Goal: Task Accomplishment & Management: Use online tool/utility

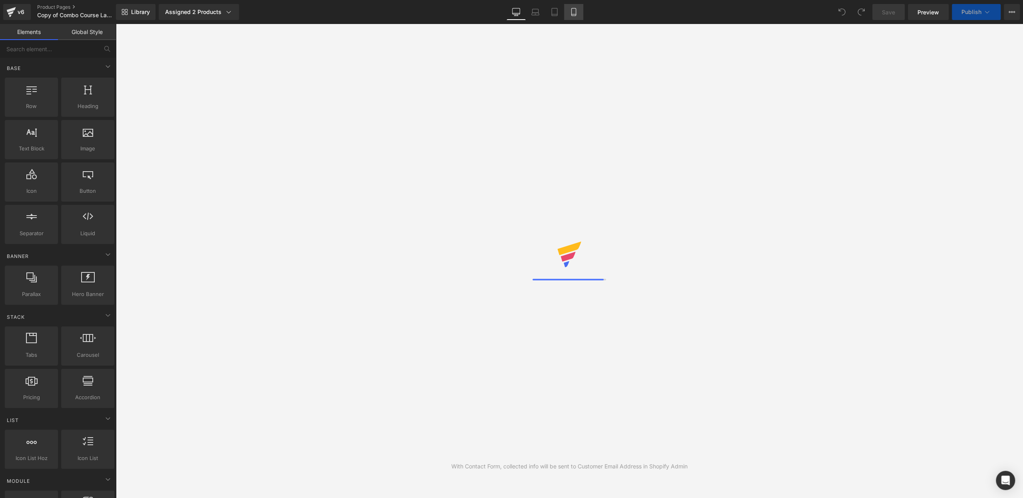
click at [573, 12] on icon at bounding box center [573, 12] width 8 height 8
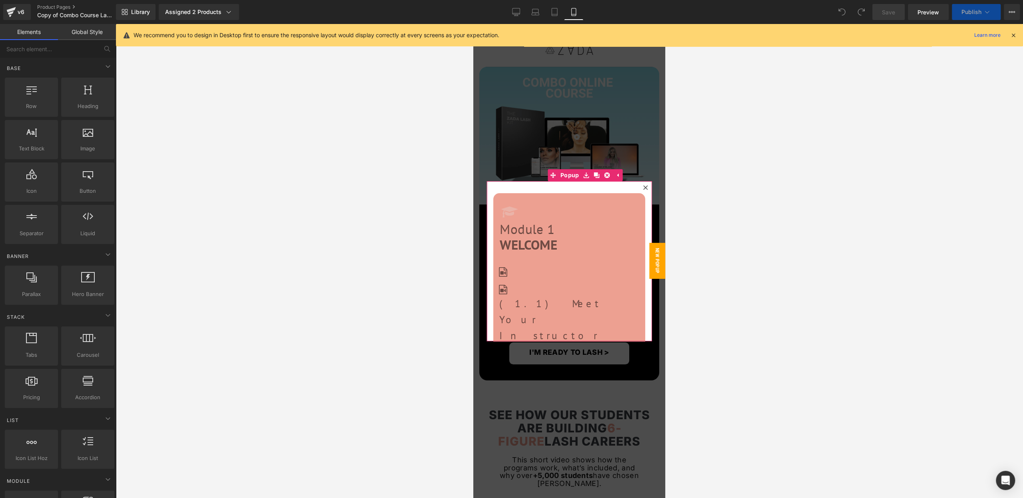
click at [646, 188] on icon at bounding box center [645, 187] width 5 height 5
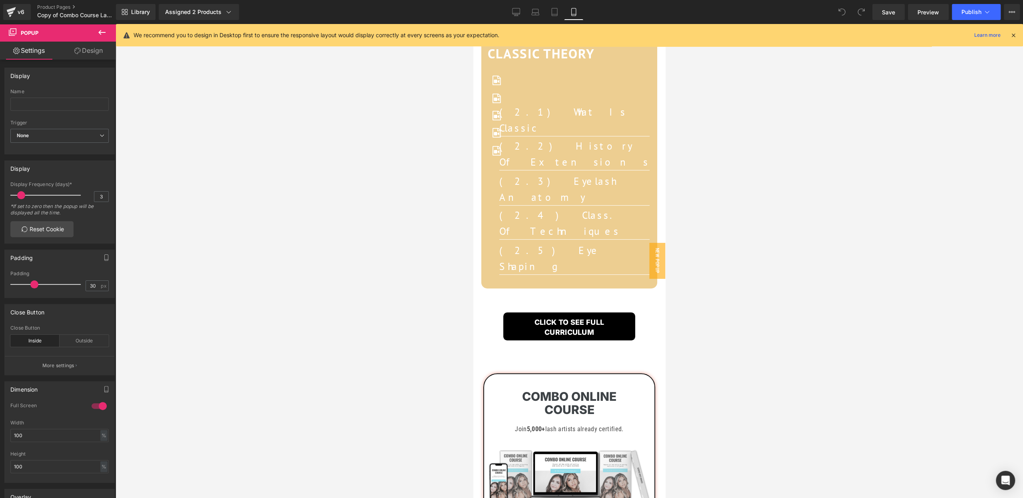
scroll to position [6180, 0]
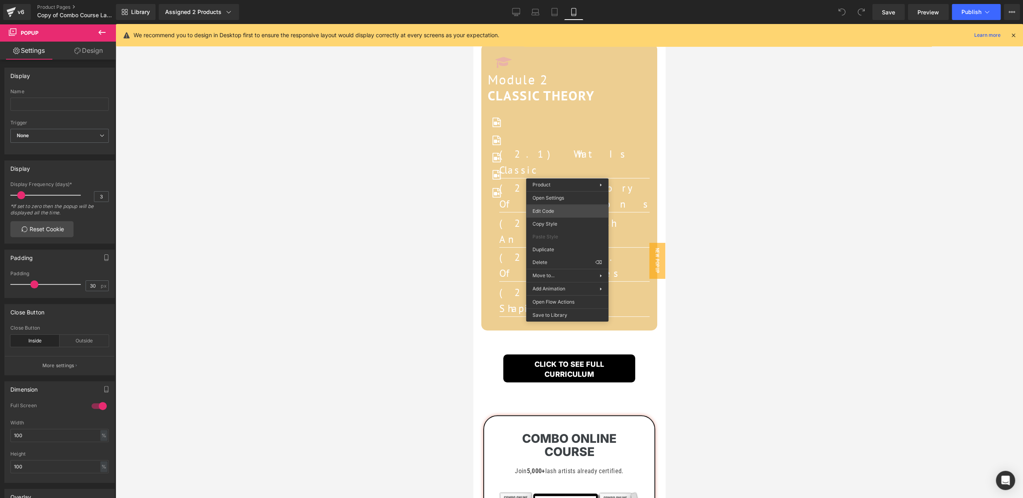
click at [553, 0] on div "You are previewing how the will restyle your page. You can not edit Elements in…" at bounding box center [511, 0] width 1023 height 0
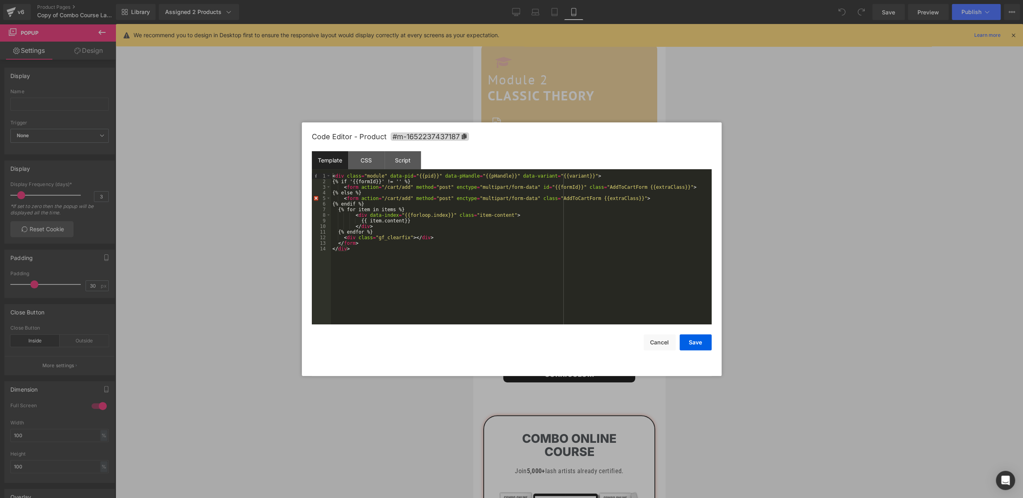
drag, startPoint x: 464, startPoint y: 138, endPoint x: 469, endPoint y: 145, distance: 8.6
click at [464, 138] on icon at bounding box center [463, 136] width 5 height 6
type textarea "#m-1652237437187"
drag, startPoint x: 693, startPoint y: 342, endPoint x: 472, endPoint y: 210, distance: 257.7
click at [693, 342] on button "Save" at bounding box center [695, 342] width 32 height 16
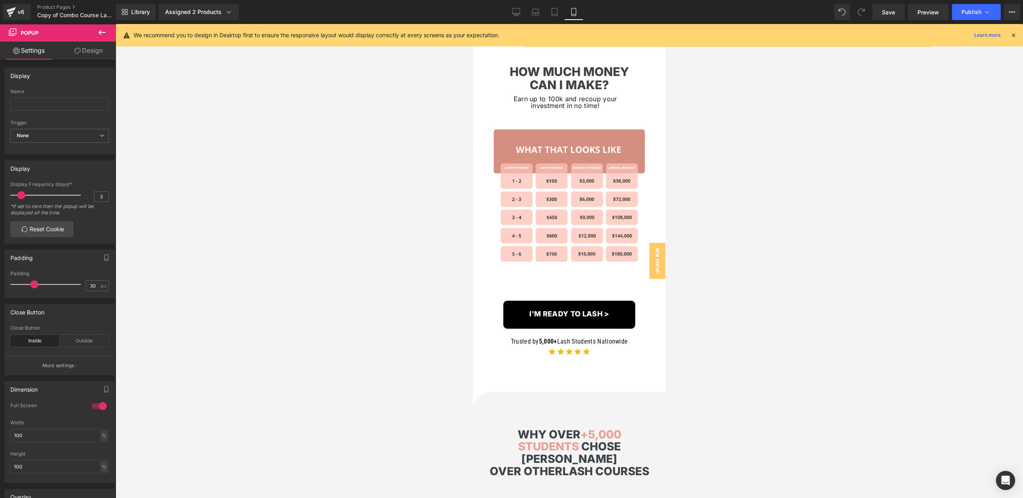
scroll to position [4915, 0]
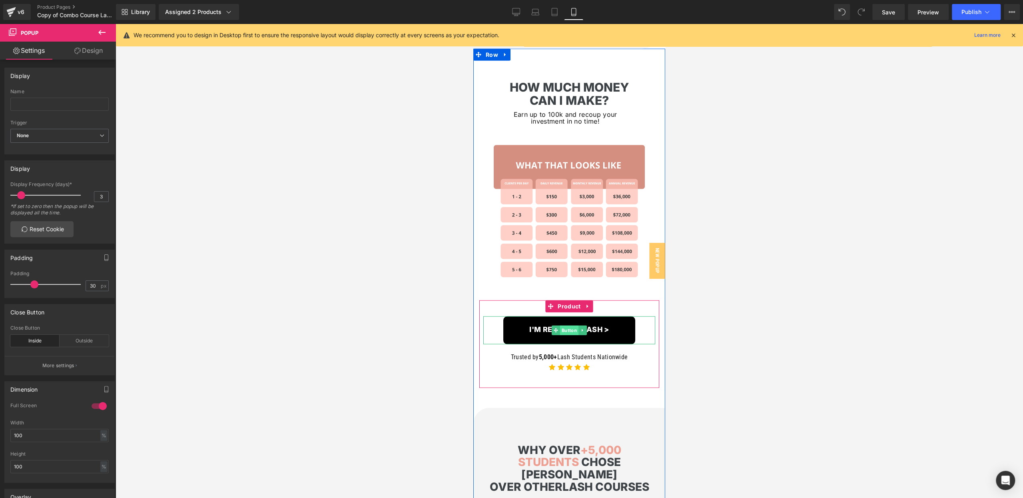
click at [565, 325] on span "Button" at bounding box center [569, 330] width 18 height 10
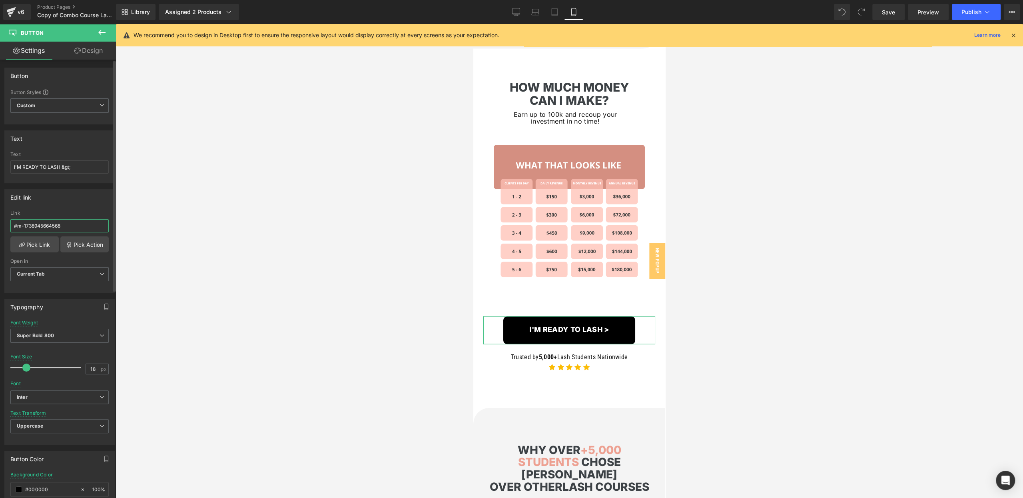
click at [70, 225] on input "#m-1738945664568" at bounding box center [59, 225] width 98 height 13
paste input "652237437187"
type input "#m-1652237437187"
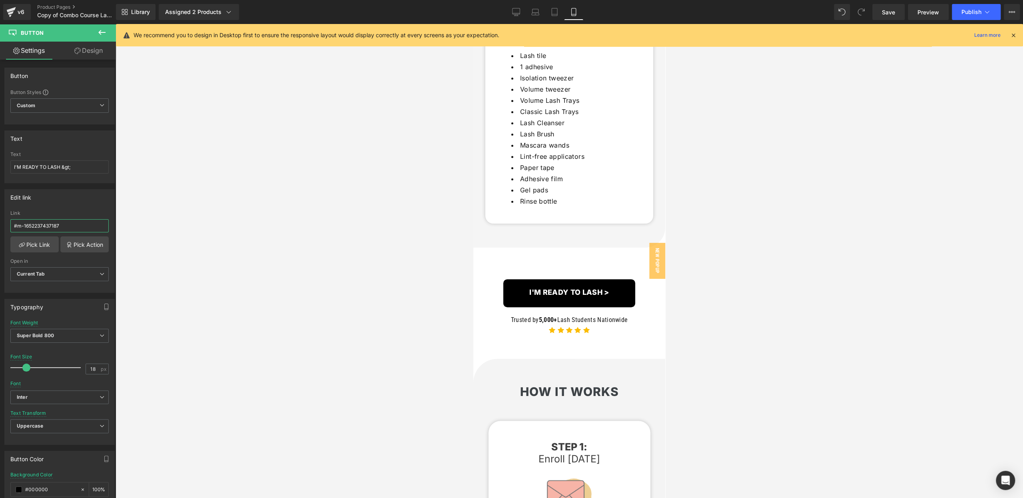
scroll to position [3232, 0]
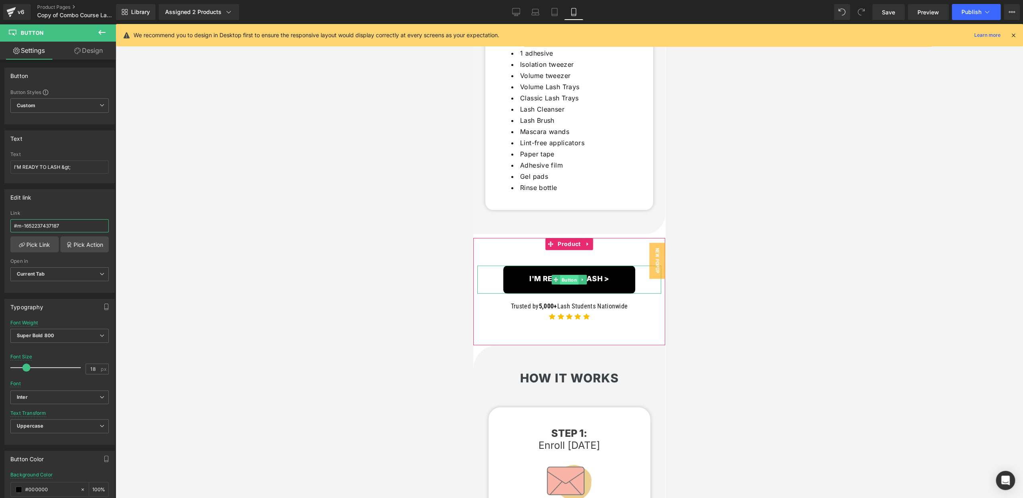
drag, startPoint x: 571, startPoint y: 258, endPoint x: 865, endPoint y: 263, distance: 294.6
click at [571, 275] on span "Button" at bounding box center [569, 280] width 18 height 10
click at [73, 227] on input "#m-1738945664568" at bounding box center [59, 225] width 98 height 13
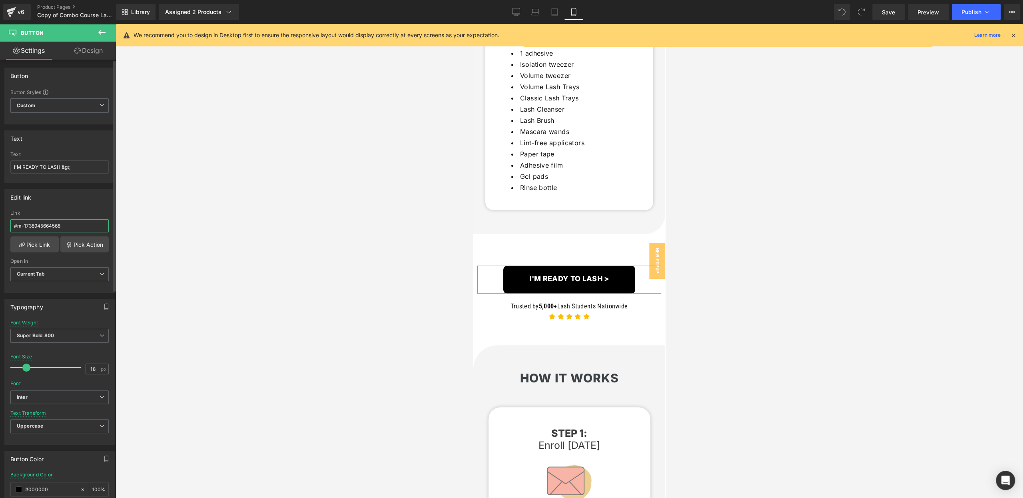
paste input "652237437187"
type input "#m-1652237437187"
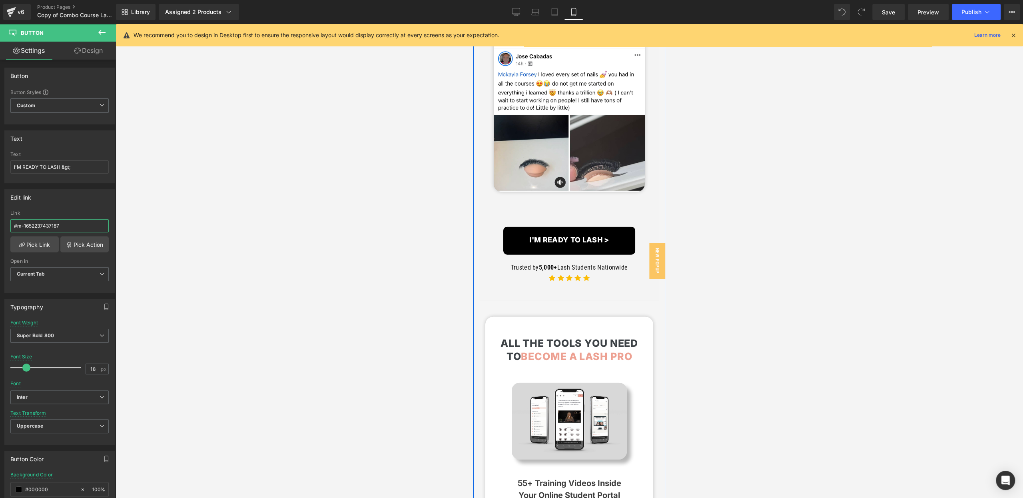
scroll to position [1773, 0]
click at [571, 241] on span "Button" at bounding box center [569, 242] width 18 height 10
click at [67, 222] on input "#m-1738945664568" at bounding box center [59, 225] width 98 height 13
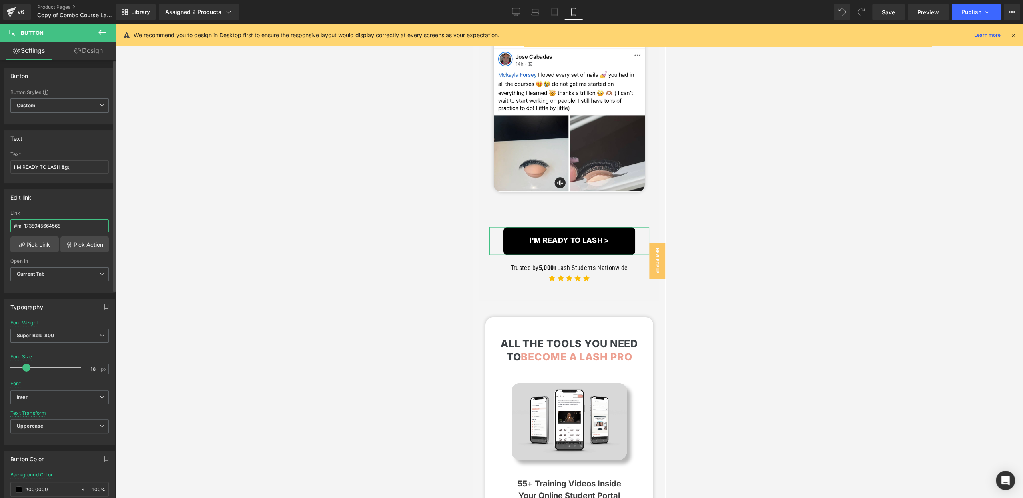
paste input "652237437187"
type input "#m-1652237437187"
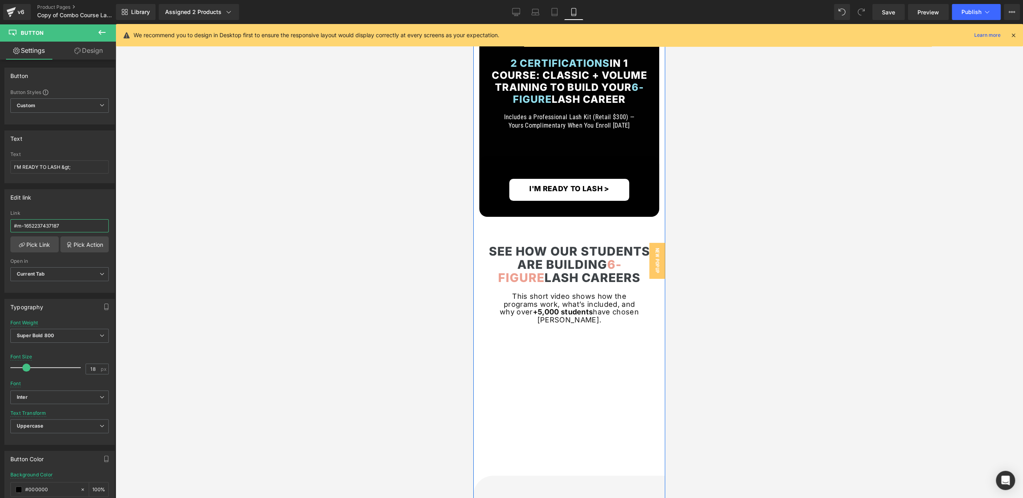
scroll to position [0, 0]
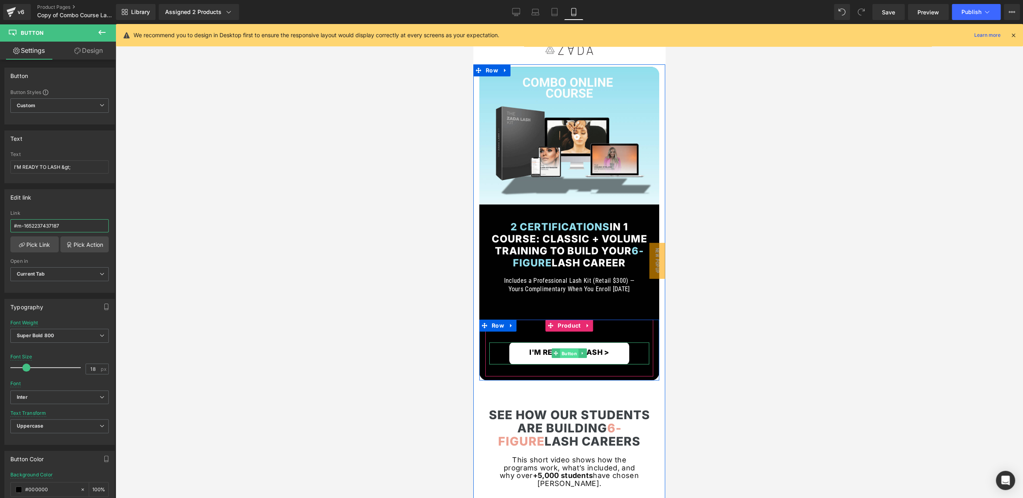
drag, startPoint x: 571, startPoint y: 354, endPoint x: 571, endPoint y: 348, distance: 5.6
click at [571, 354] on span "Button" at bounding box center [569, 353] width 18 height 10
click at [76, 225] on input "#m-1738945664568" at bounding box center [59, 225] width 98 height 13
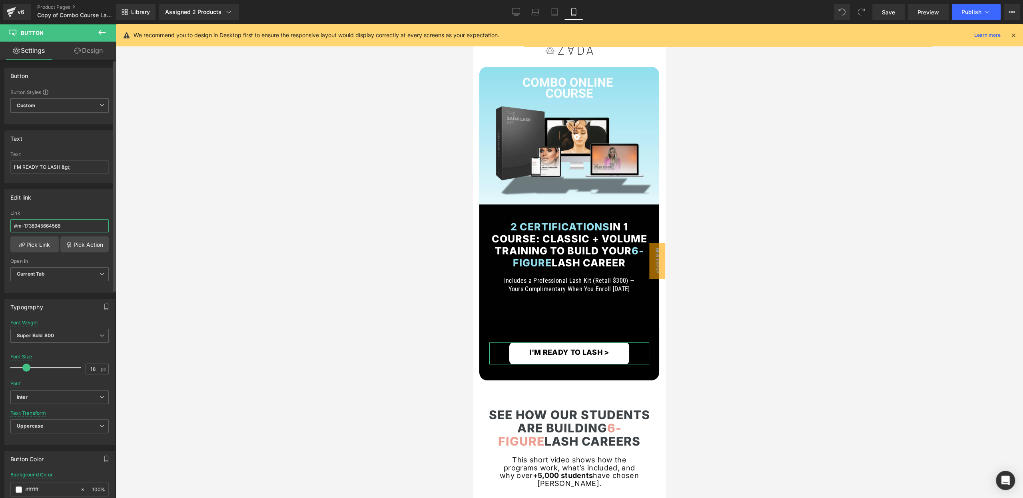
paste input "652237437187"
type input "#m-1652237437187"
click at [885, 16] on span "Save" at bounding box center [888, 12] width 13 height 8
click at [984, 9] on icon at bounding box center [987, 12] width 8 height 8
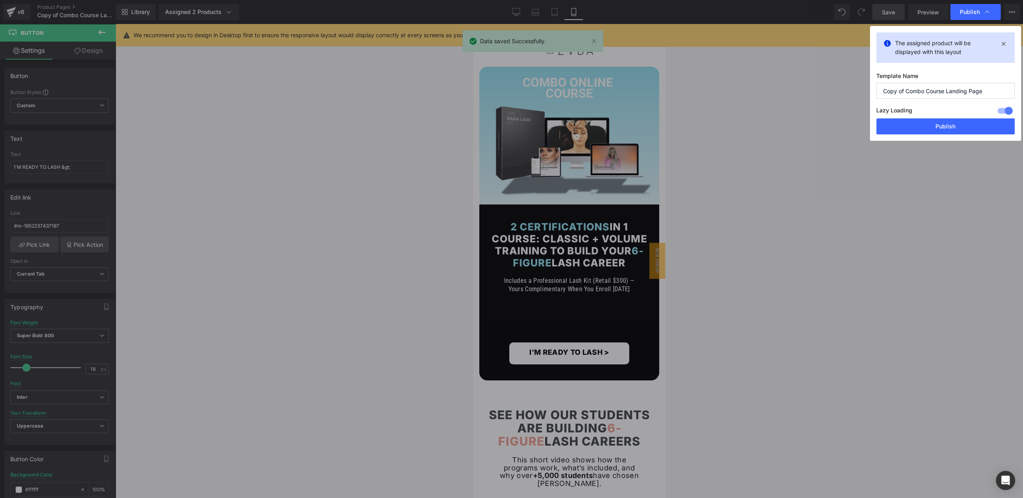
click at [923, 126] on button "Publish" at bounding box center [945, 126] width 138 height 16
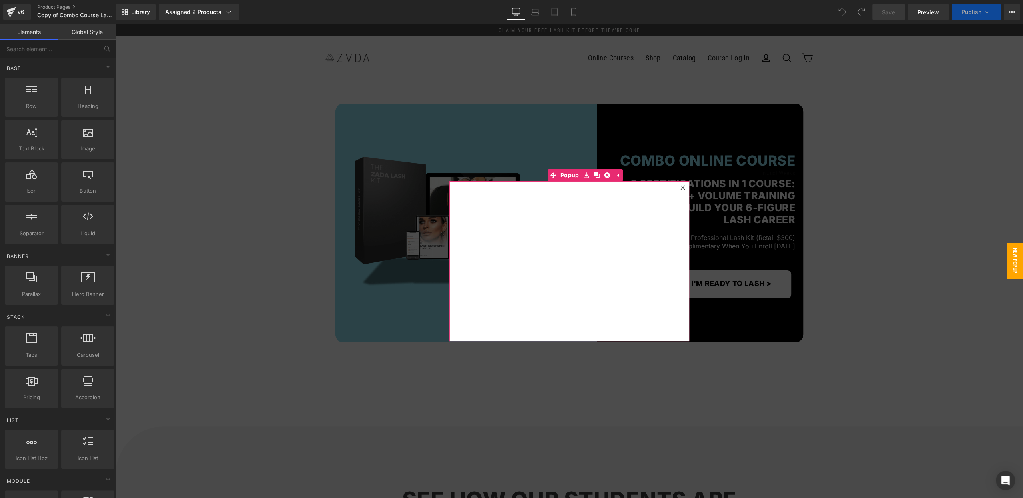
click at [683, 187] on icon at bounding box center [682, 187] width 4 height 4
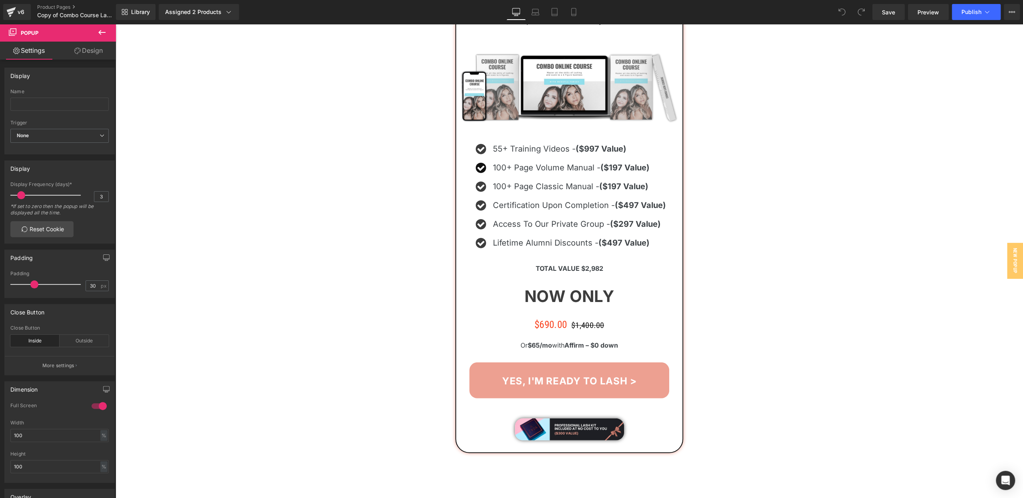
scroll to position [8369, 0]
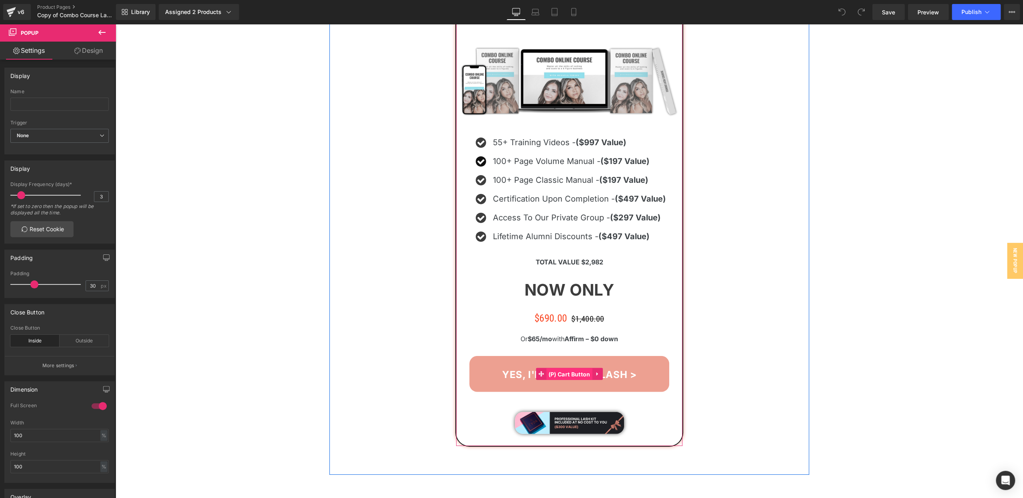
click at [564, 368] on span "(P) Cart Button" at bounding box center [569, 374] width 46 height 12
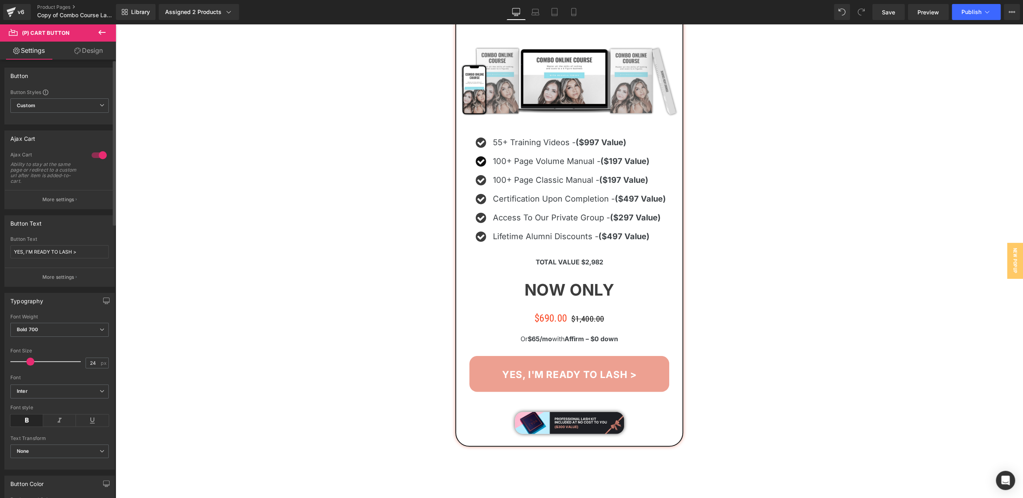
click at [51, 202] on p "More settings" at bounding box center [58, 199] width 32 height 7
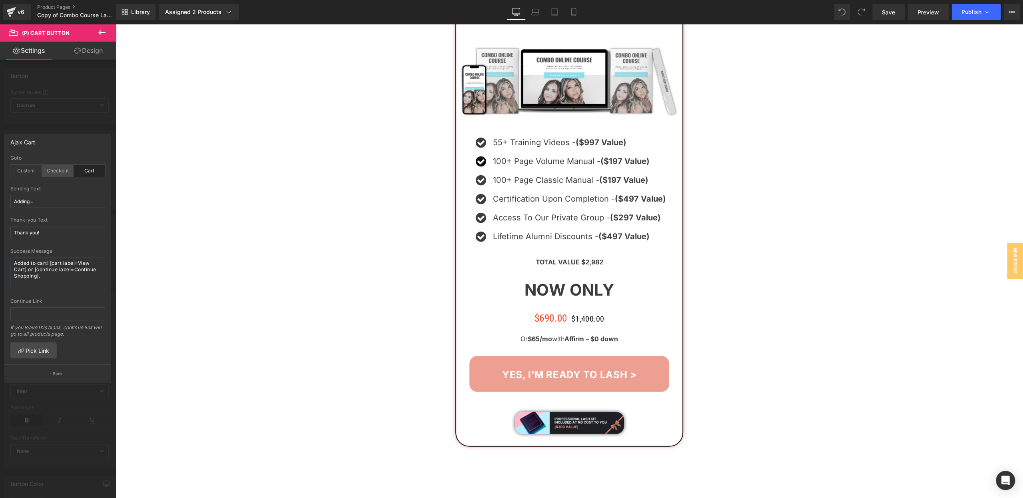
click at [62, 171] on div "Checkout" at bounding box center [58, 171] width 32 height 12
click at [571, 14] on icon at bounding box center [573, 12] width 8 height 8
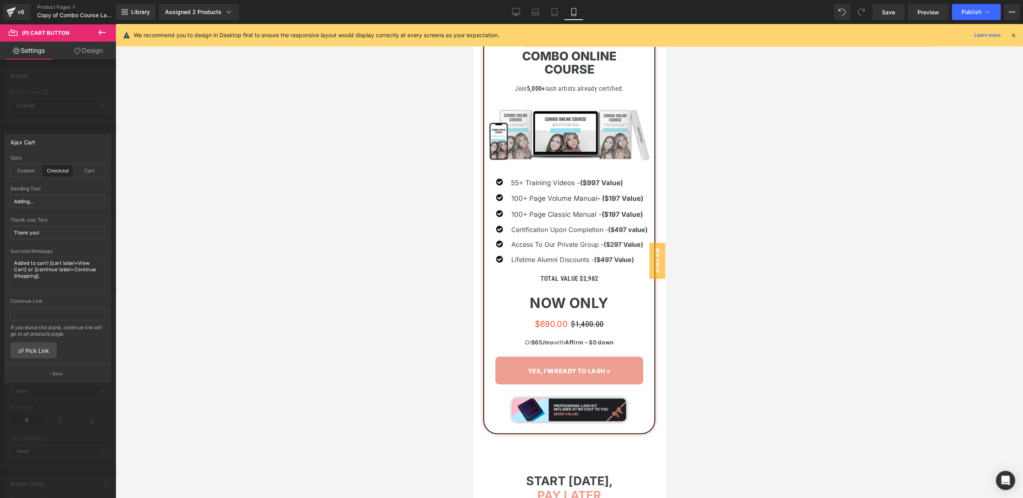
scroll to position [6472, 0]
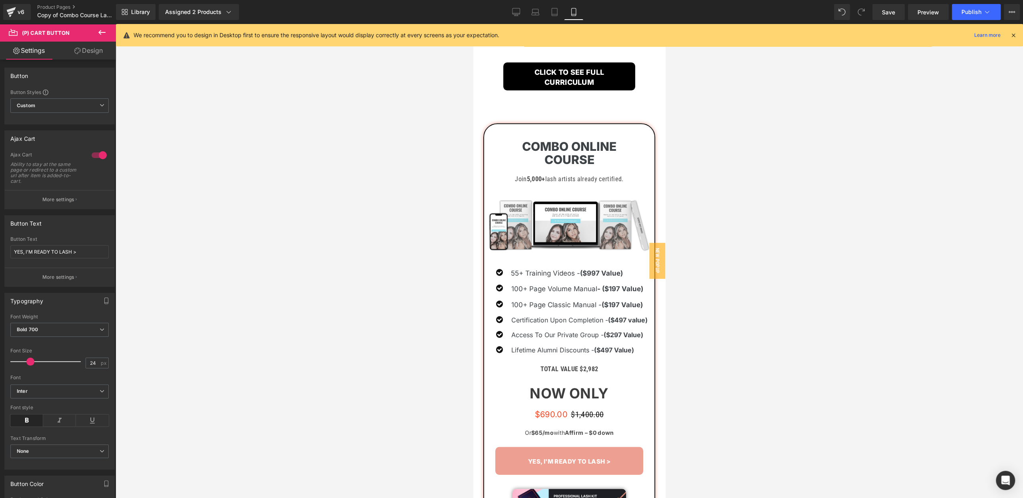
click at [567, 454] on span "(P) Cart Button" at bounding box center [569, 460] width 46 height 12
click at [89, 53] on link "Design" at bounding box center [89, 51] width 58 height 18
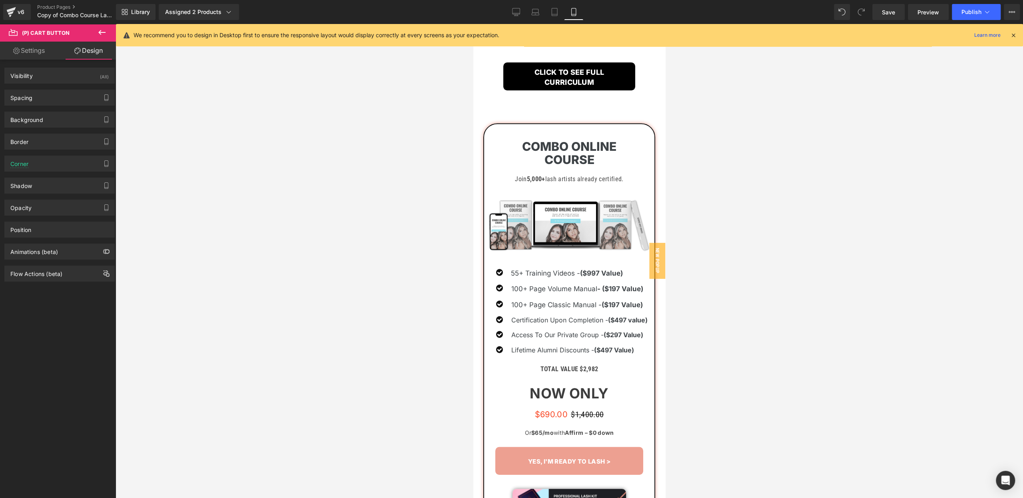
click at [39, 57] on link "Settings" at bounding box center [29, 51] width 58 height 18
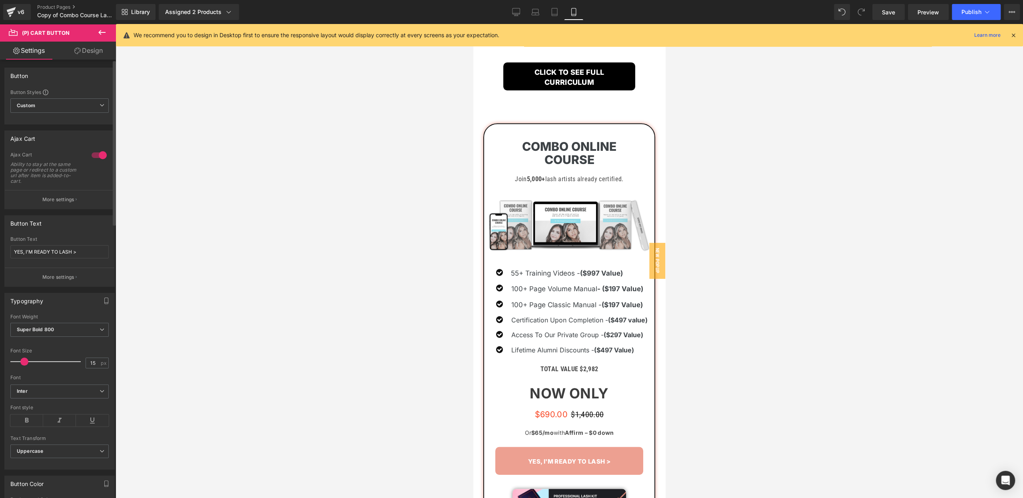
click at [60, 198] on p "More settings" at bounding box center [58, 199] width 32 height 7
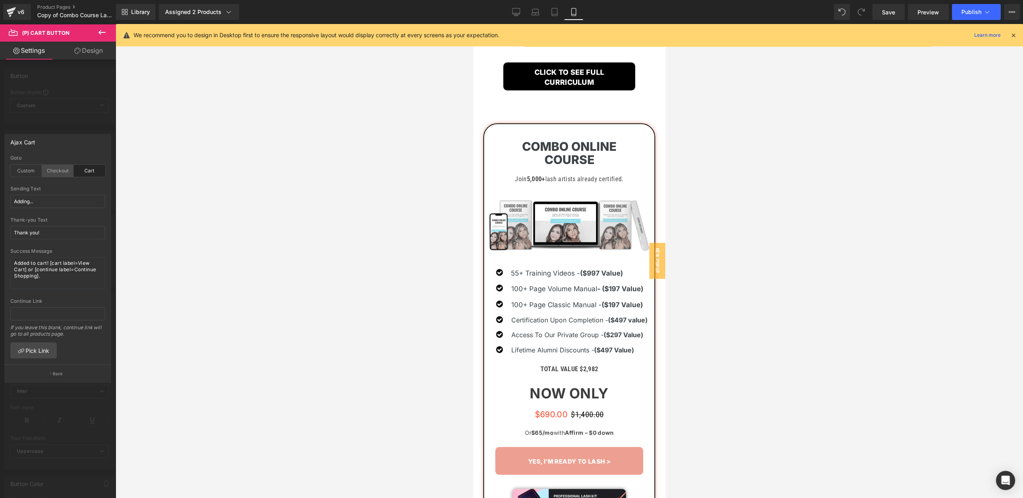
click at [57, 168] on div "Checkout" at bounding box center [58, 171] width 32 height 12
click at [82, 135] on div "Ajax Cart" at bounding box center [58, 141] width 106 height 15
click at [52, 374] on button "Back" at bounding box center [57, 373] width 107 height 18
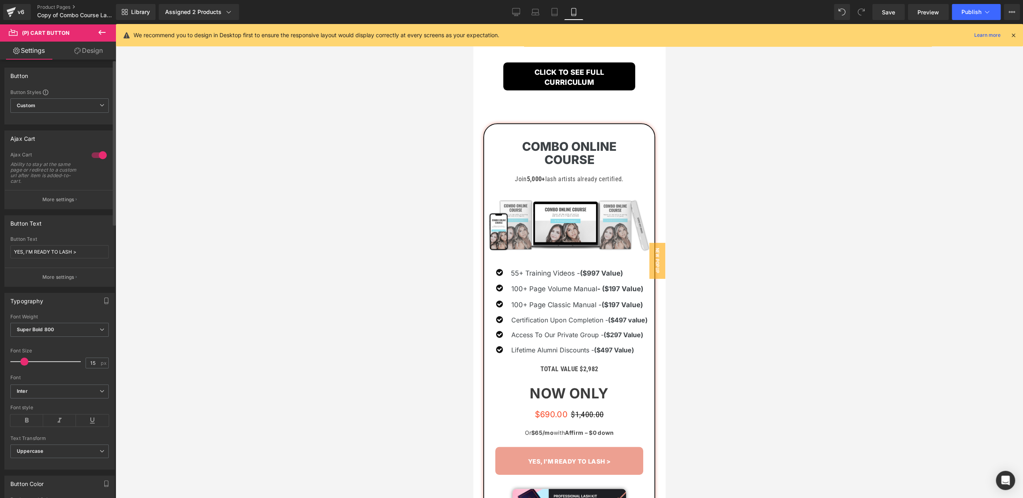
click at [46, 273] on p "More settings" at bounding box center [58, 276] width 32 height 7
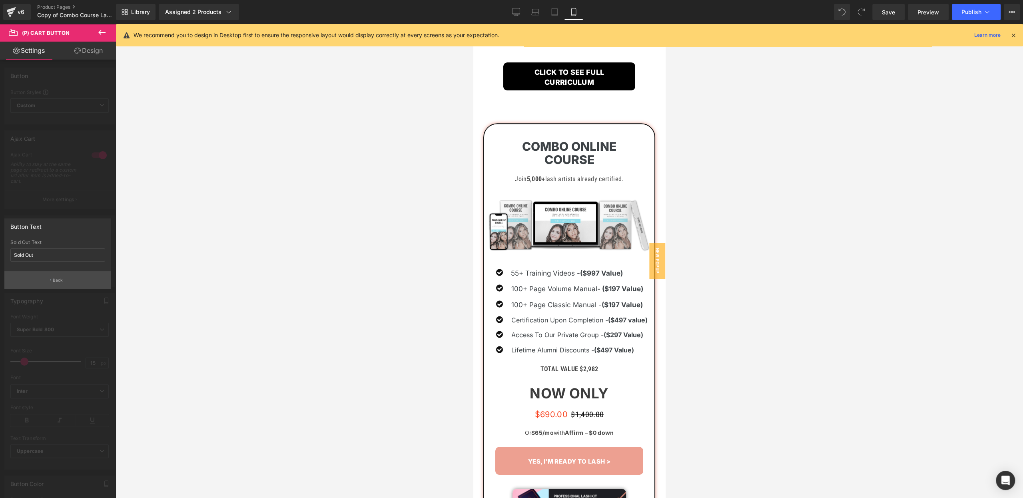
click at [44, 276] on button "Back" at bounding box center [57, 280] width 107 height 18
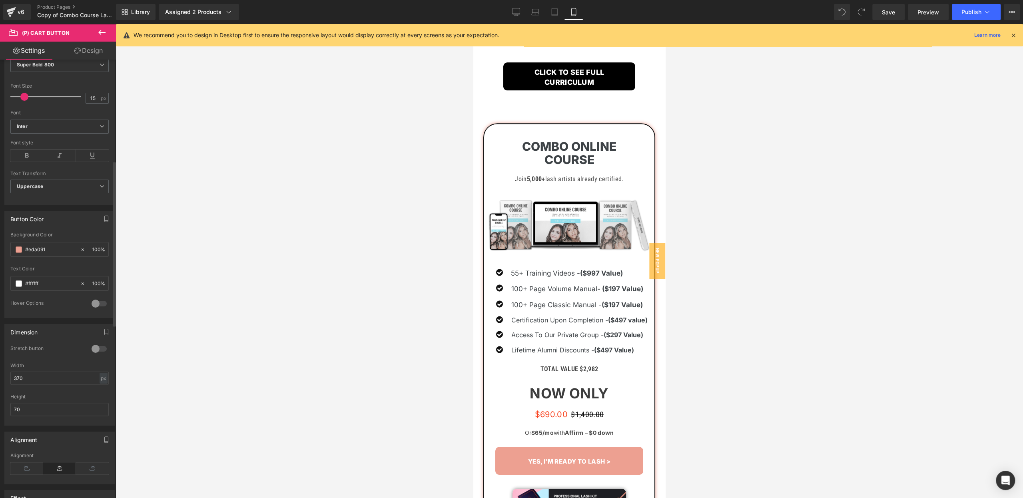
scroll to position [267, 0]
click at [93, 298] on div at bounding box center [99, 301] width 19 height 13
click at [96, 299] on div at bounding box center [99, 301] width 19 height 13
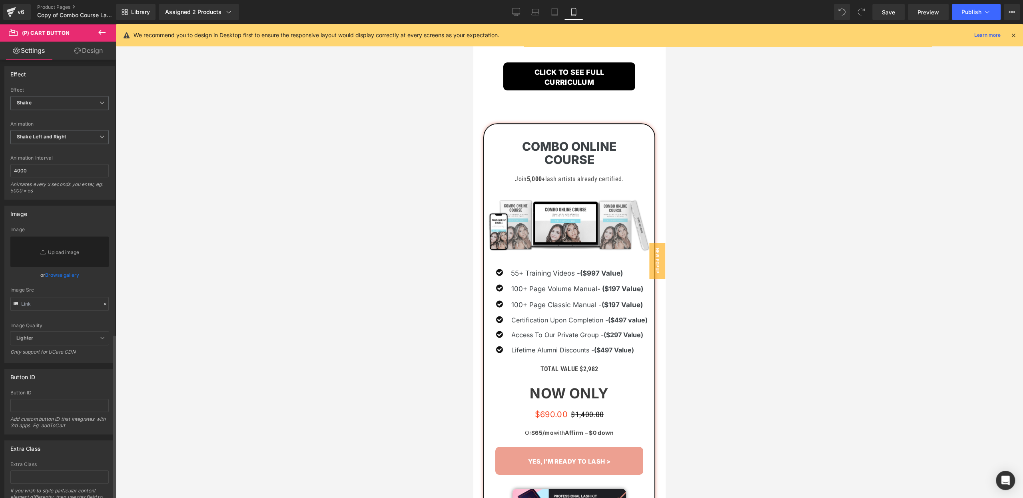
scroll to position [724, 0]
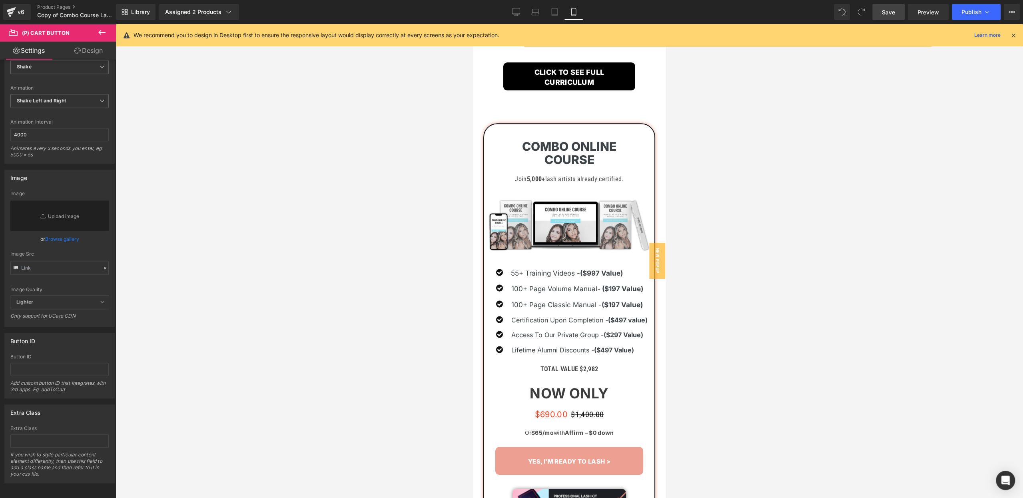
click at [881, 17] on link "Save" at bounding box center [888, 12] width 32 height 16
click at [969, 14] on span "Publish" at bounding box center [971, 12] width 20 height 6
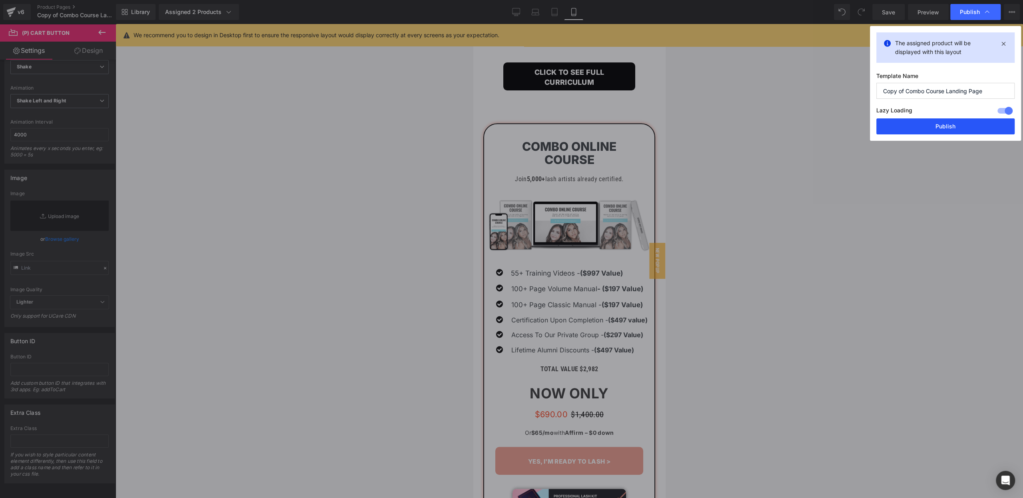
click at [931, 124] on button "Publish" at bounding box center [945, 126] width 138 height 16
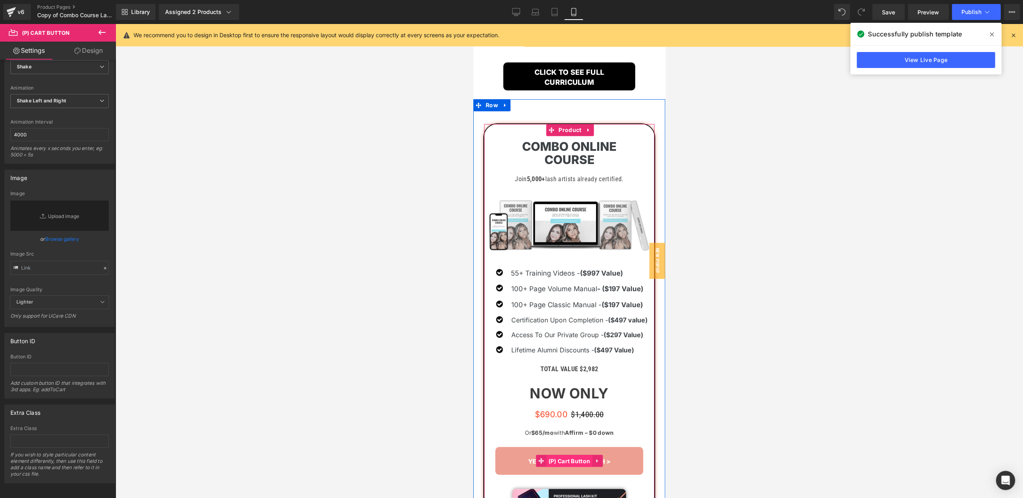
click at [569, 455] on span "(P) Cart Button" at bounding box center [569, 461] width 46 height 12
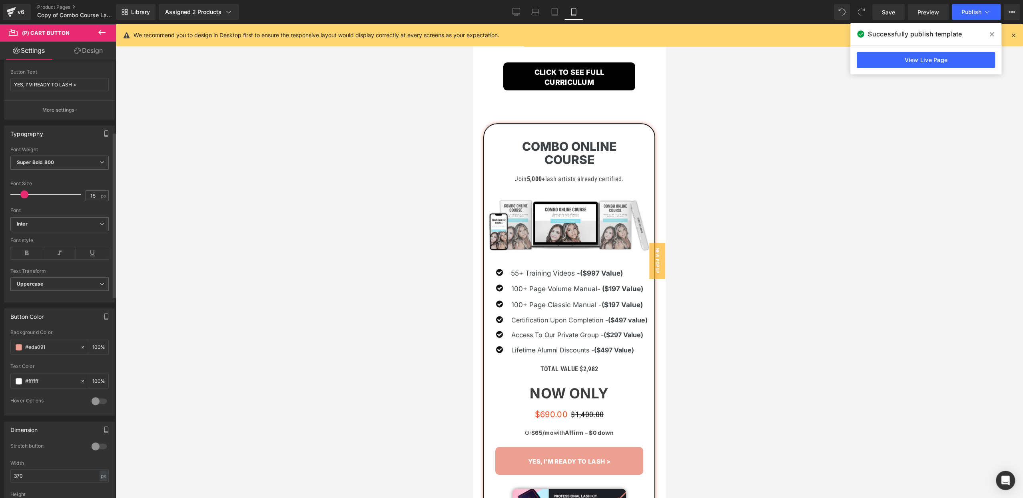
scroll to position [0, 0]
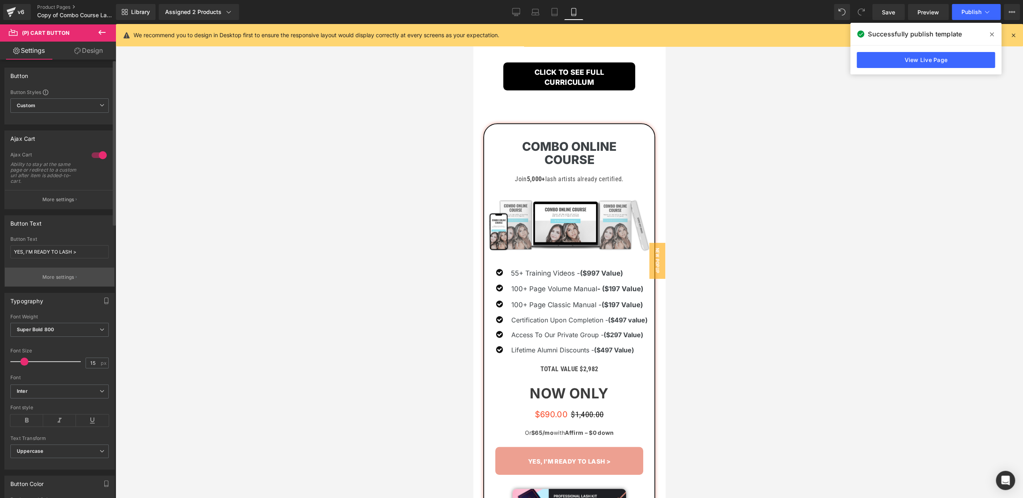
click at [51, 274] on p "More settings" at bounding box center [58, 276] width 32 height 7
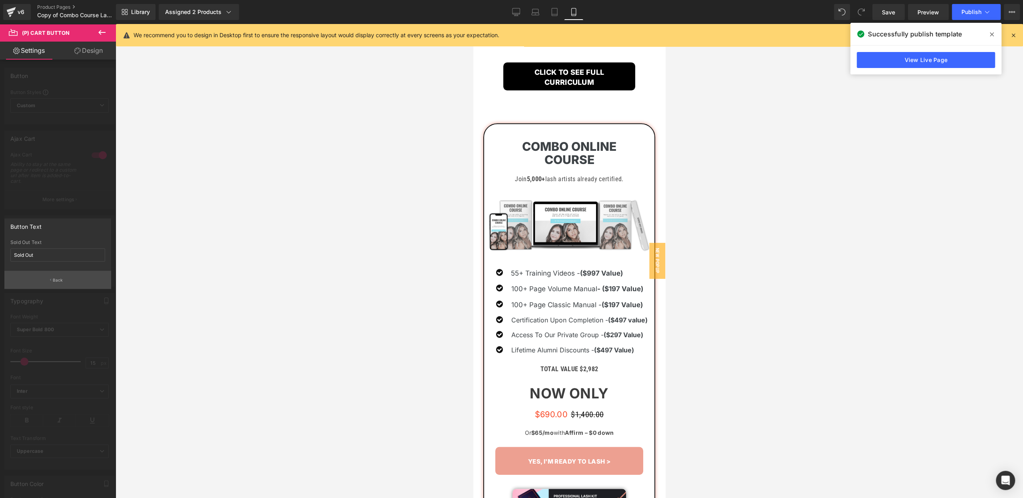
click at [54, 279] on p "Back" at bounding box center [58, 280] width 10 height 6
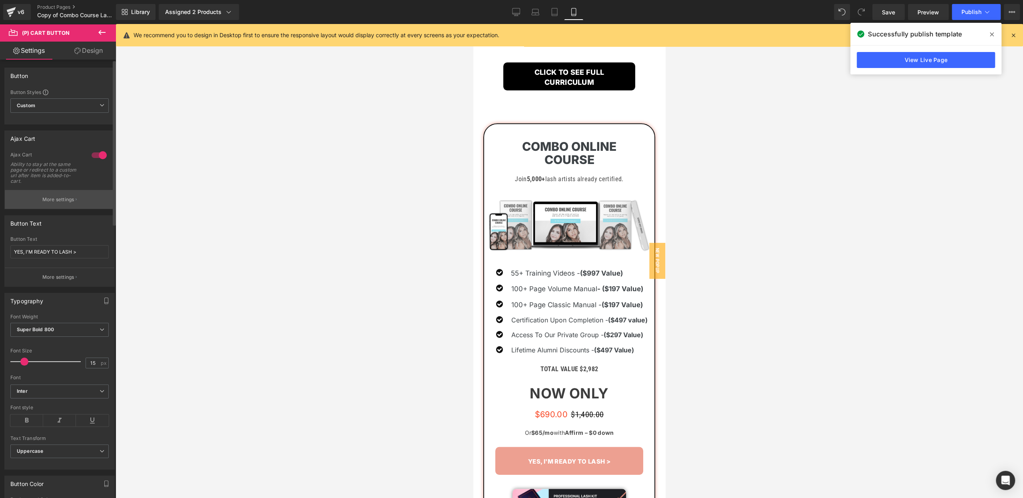
click at [61, 197] on p "More settings" at bounding box center [58, 199] width 32 height 7
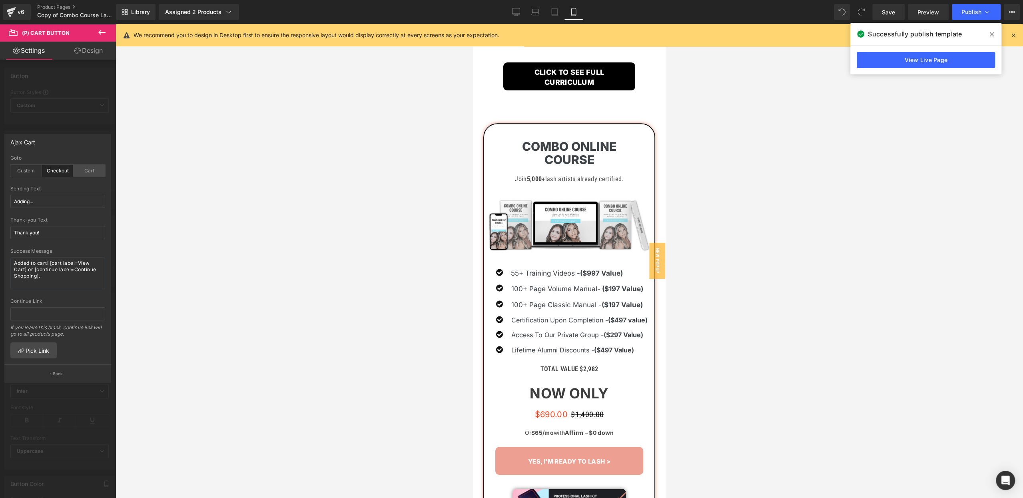
click at [90, 167] on div "Cart" at bounding box center [90, 171] width 32 height 12
click at [516, 12] on icon at bounding box center [516, 12] width 8 height 8
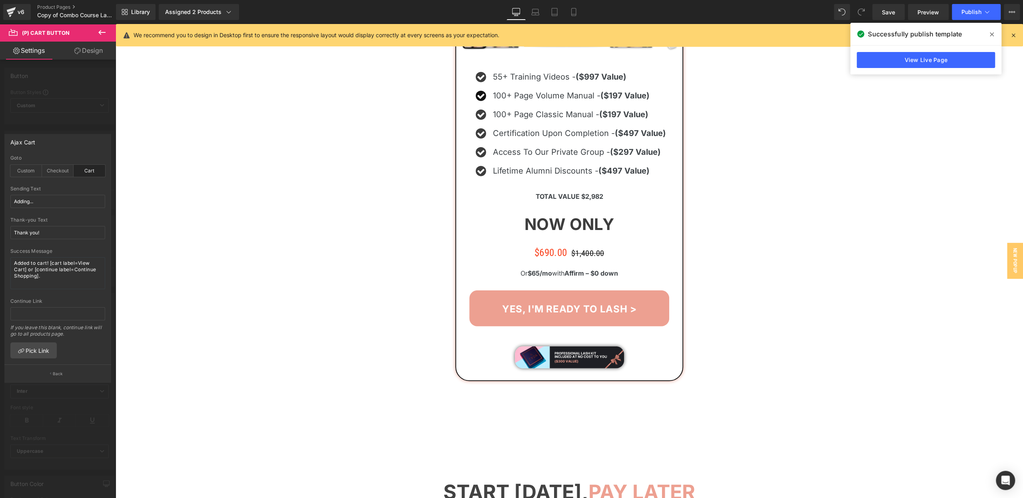
scroll to position [8470, 0]
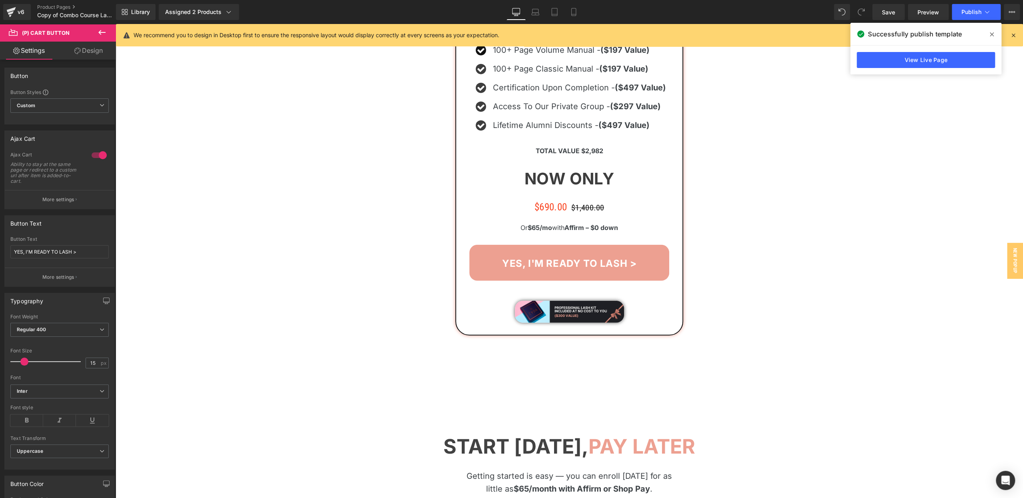
click at [568, 257] on span "(P) Cart Button" at bounding box center [569, 263] width 46 height 12
click at [54, 201] on p "More settings" at bounding box center [58, 199] width 32 height 7
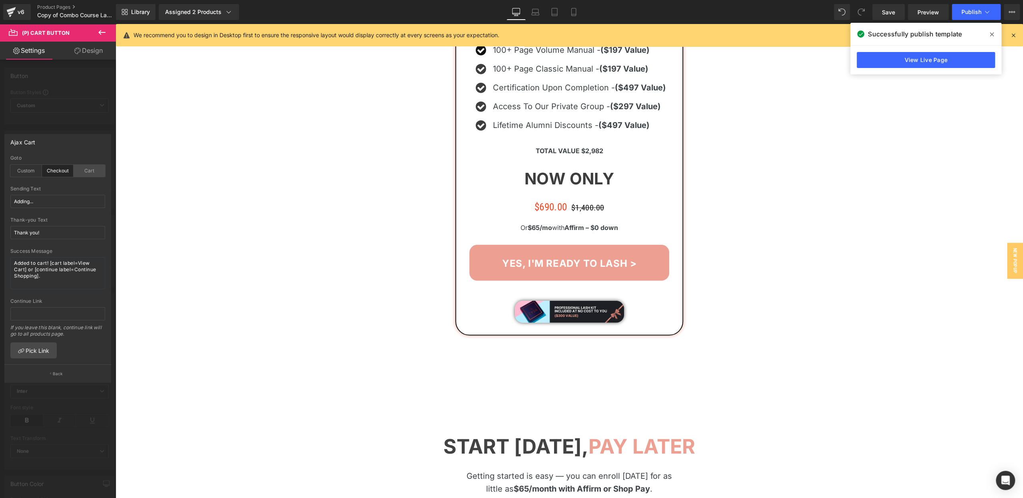
click at [92, 169] on div "Cart" at bounding box center [90, 171] width 32 height 12
drag, startPoint x: 881, startPoint y: 9, endPoint x: 512, endPoint y: 42, distance: 370.7
click at [882, 9] on link "Save" at bounding box center [888, 12] width 32 height 16
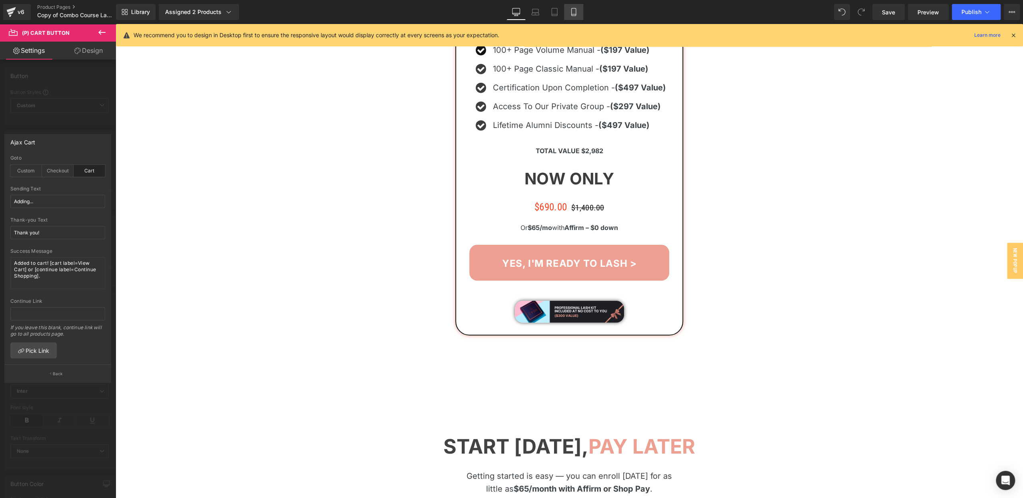
click at [572, 11] on icon at bounding box center [573, 12] width 8 height 8
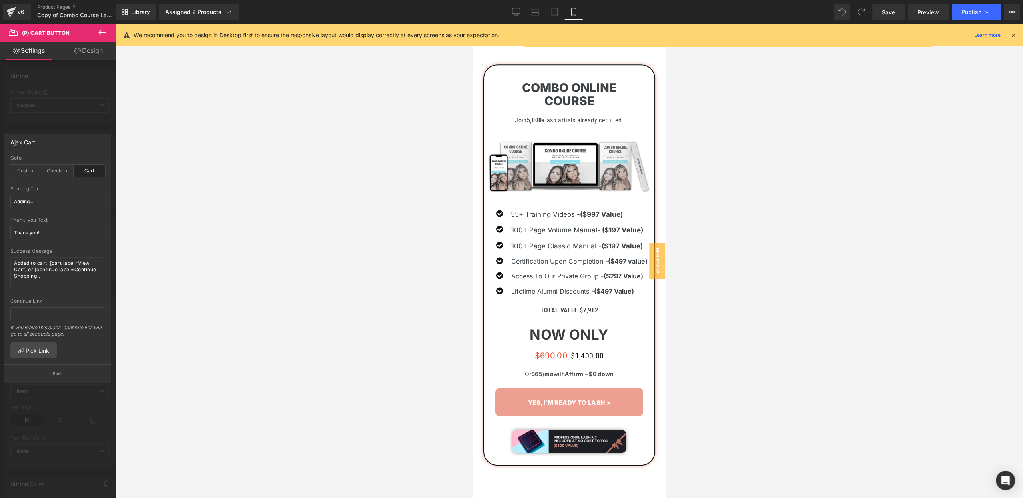
scroll to position [6529, 0]
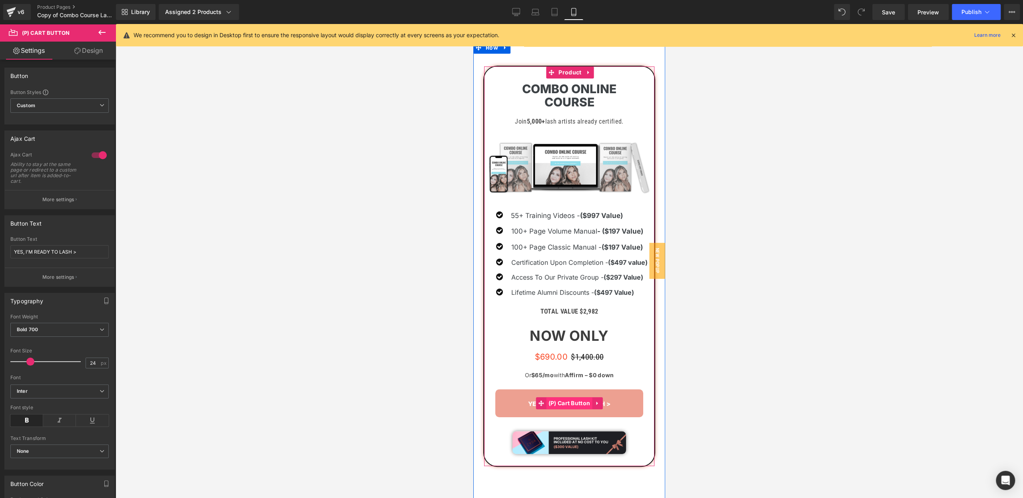
click at [563, 397] on span "(P) Cart Button" at bounding box center [569, 403] width 46 height 12
click at [532, 400] on span "YES, I'M READY TO LASH >" at bounding box center [569, 404] width 82 height 8
click at [516, 389] on button "Adding..." at bounding box center [569, 403] width 148 height 28
click at [41, 248] on input "YES, I'M READY TO LASH >" at bounding box center [59, 251] width 98 height 13
type textarea "READY"
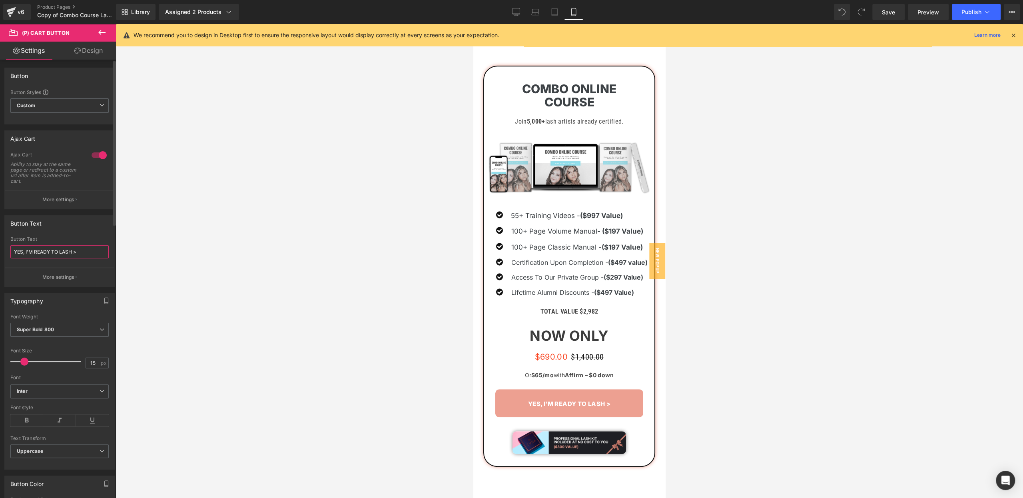
click at [41, 248] on input "YES, I'M READY TO LASH >" at bounding box center [59, 251] width 98 height 13
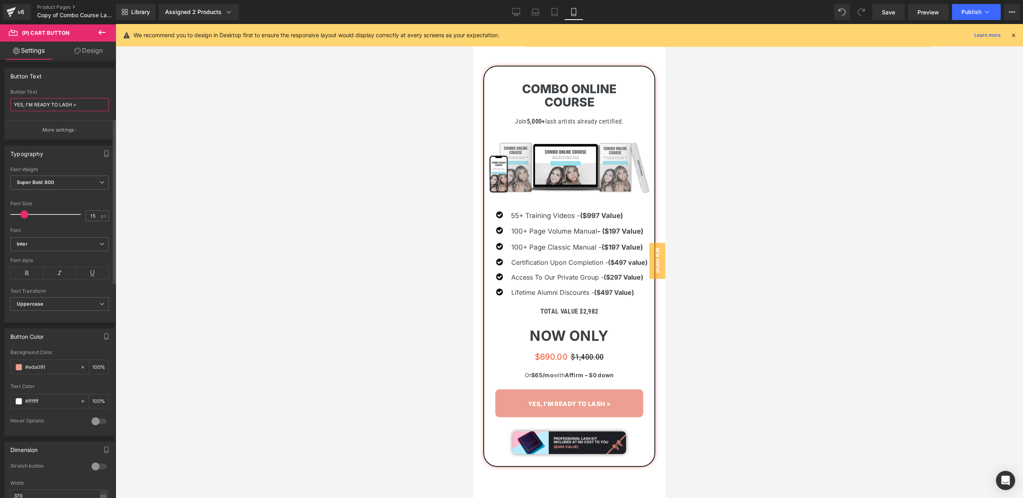
scroll to position [167, 0]
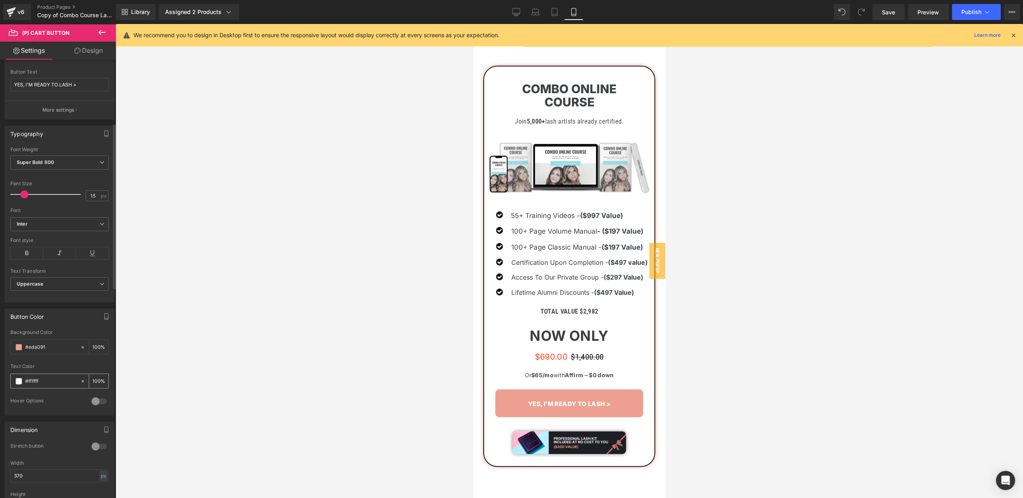
click at [33, 376] on input "#ffffff" at bounding box center [50, 380] width 51 height 9
type input "#ffffff"
click at [45, 363] on div "Text Color" at bounding box center [59, 366] width 98 height 6
drag, startPoint x: 905, startPoint y: 15, endPoint x: 896, endPoint y: 15, distance: 9.2
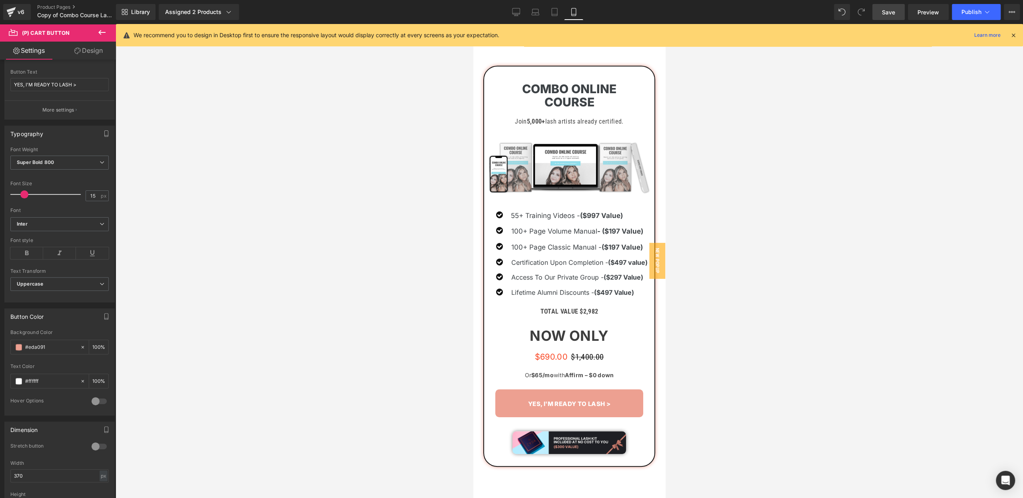
click at [902, 15] on div "Save Preview Publish Scheduled View Live Page View with current Template Save T…" at bounding box center [946, 12] width 154 height 16
click at [896, 15] on link "Save" at bounding box center [888, 12] width 32 height 16
click at [981, 9] on button "Publish" at bounding box center [976, 12] width 49 height 16
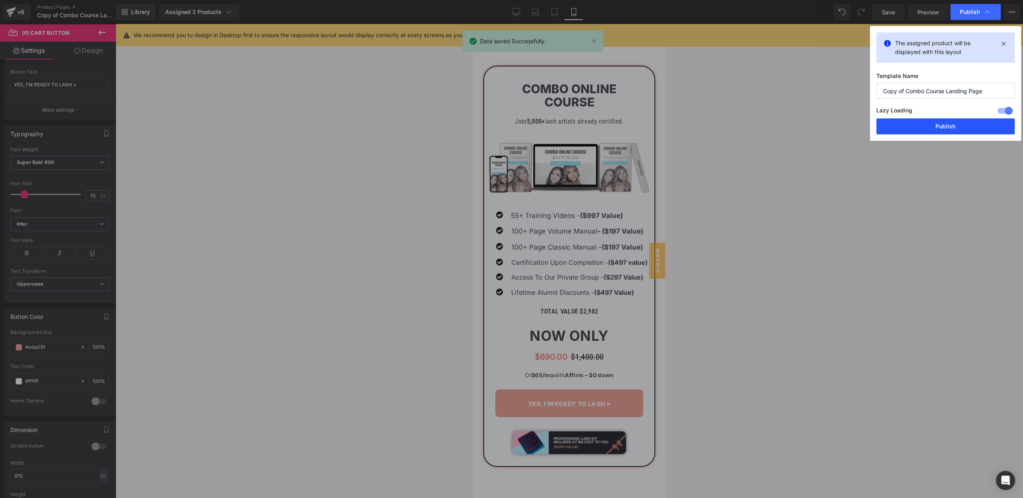
click at [928, 129] on button "Publish" at bounding box center [945, 126] width 138 height 16
